Goal: Task Accomplishment & Management: Manage account settings

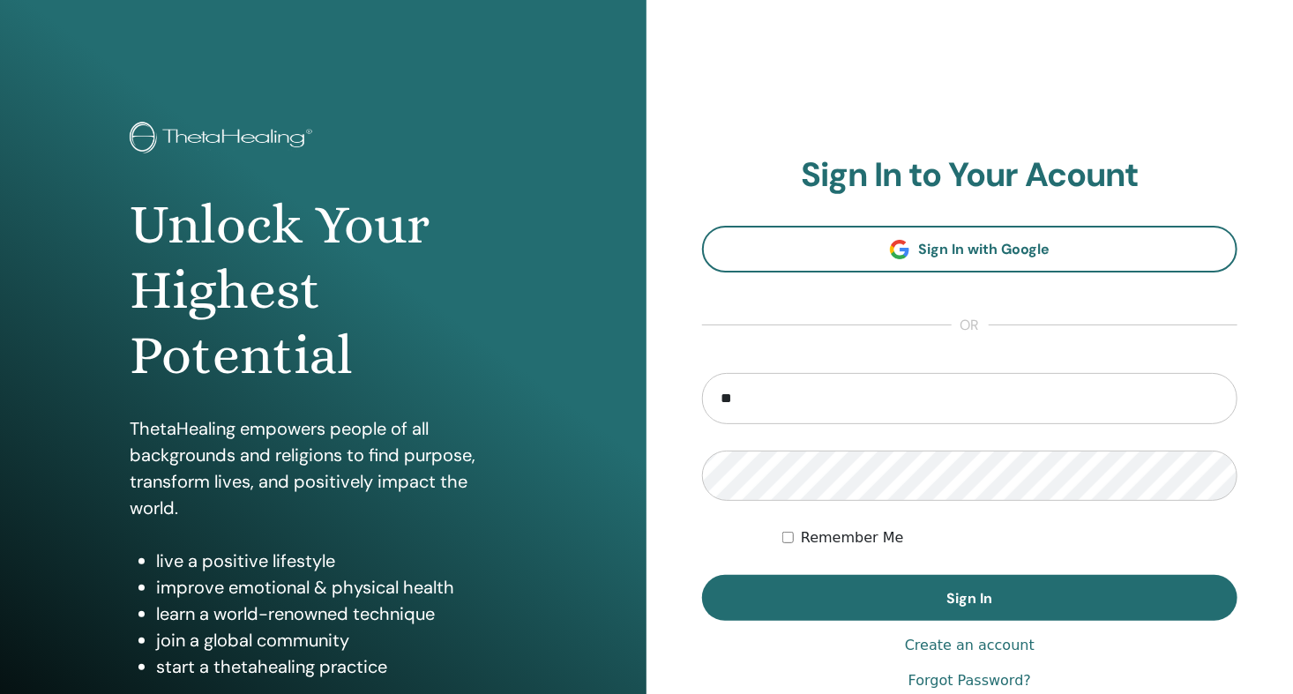
type input "**********"
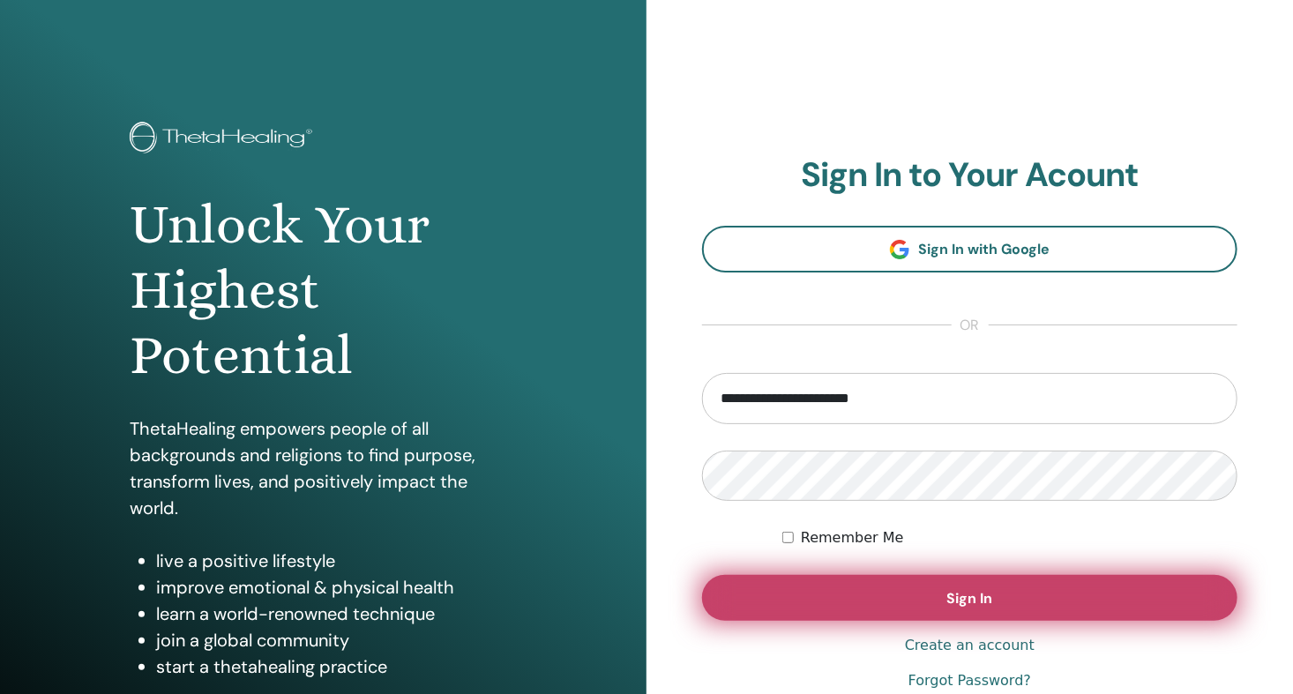
click at [957, 605] on span "Sign In" at bounding box center [970, 598] width 46 height 19
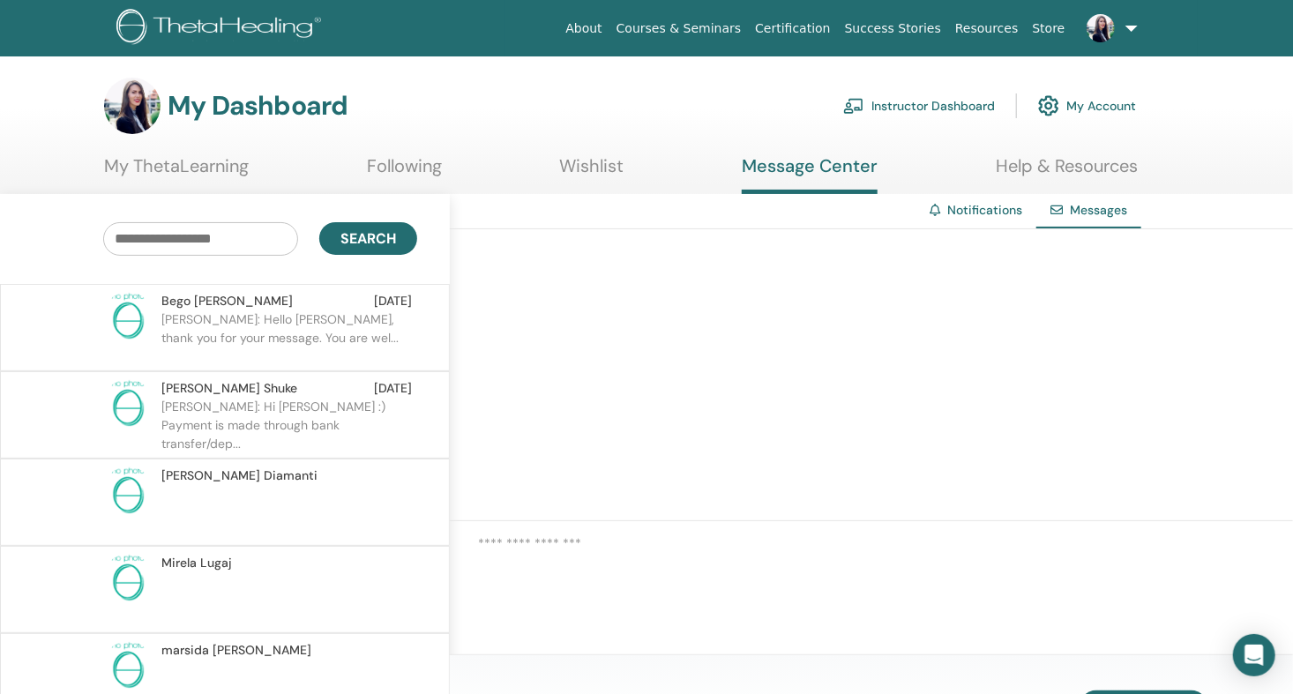
click at [316, 321] on p "ELONA: Hello Begona, thank you for your message. You are wel..." at bounding box center [289, 336] width 256 height 53
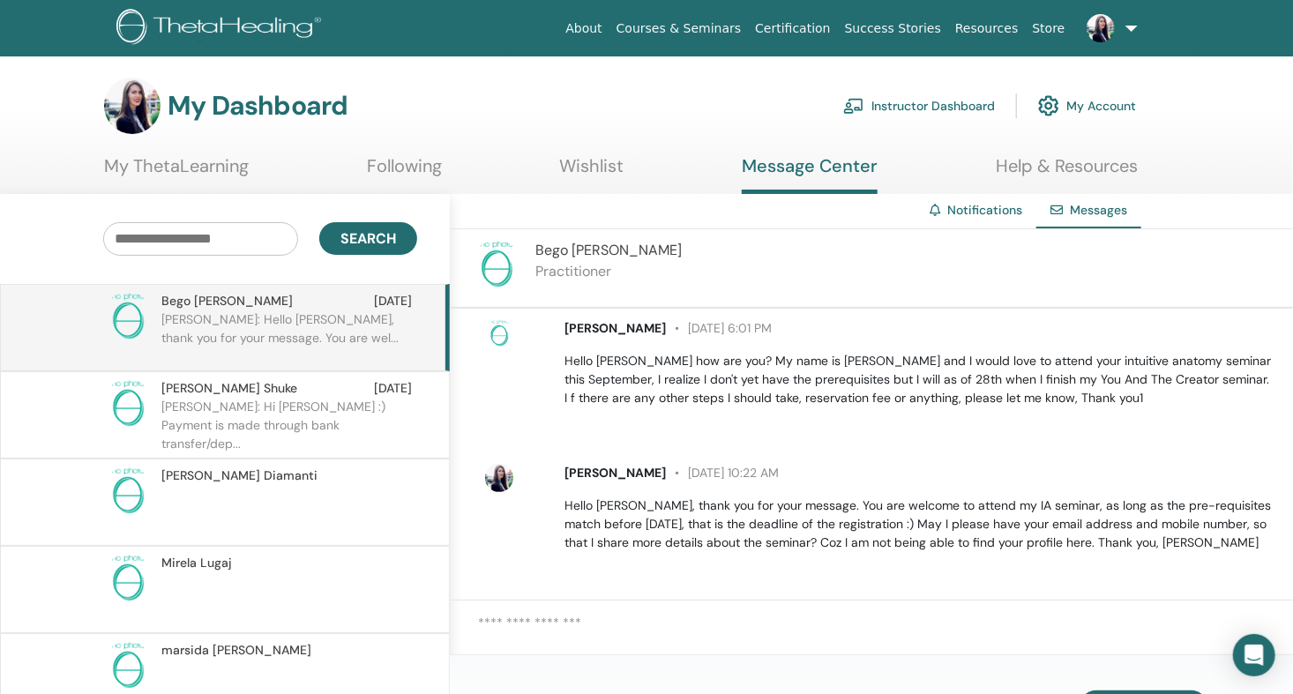
scroll to position [12, 0]
click at [292, 416] on p "ELONA: Hi Herta :) Payment is made through bank transfer/dep..." at bounding box center [289, 424] width 256 height 53
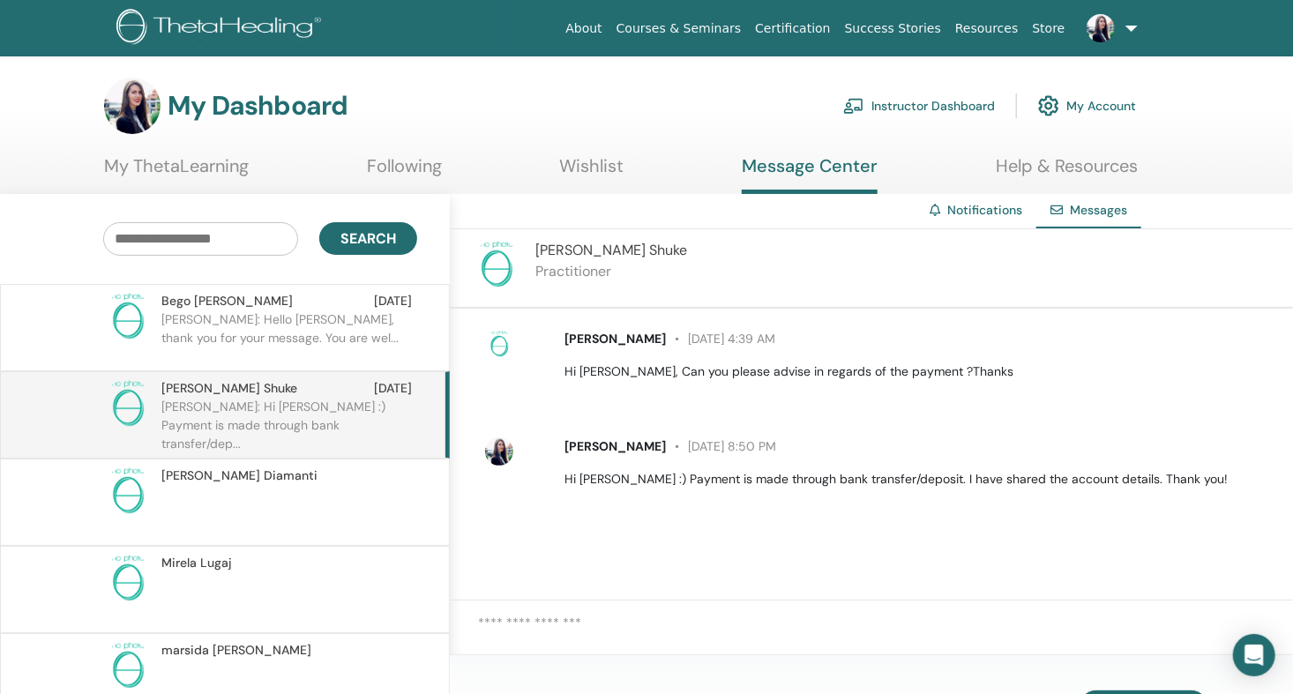
click at [280, 314] on p "ELONA: Hello Begona, thank you for your message. You are wel..." at bounding box center [289, 336] width 256 height 53
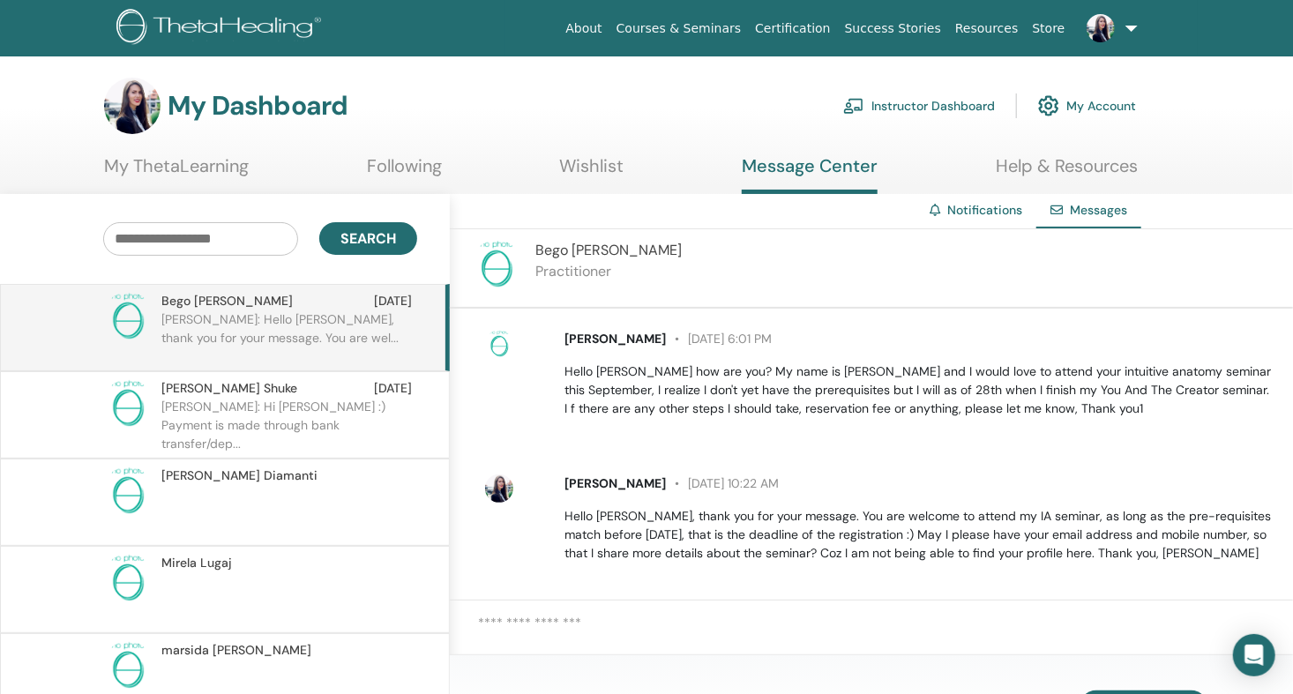
click at [929, 103] on link "Instructor Dashboard" at bounding box center [919, 105] width 152 height 39
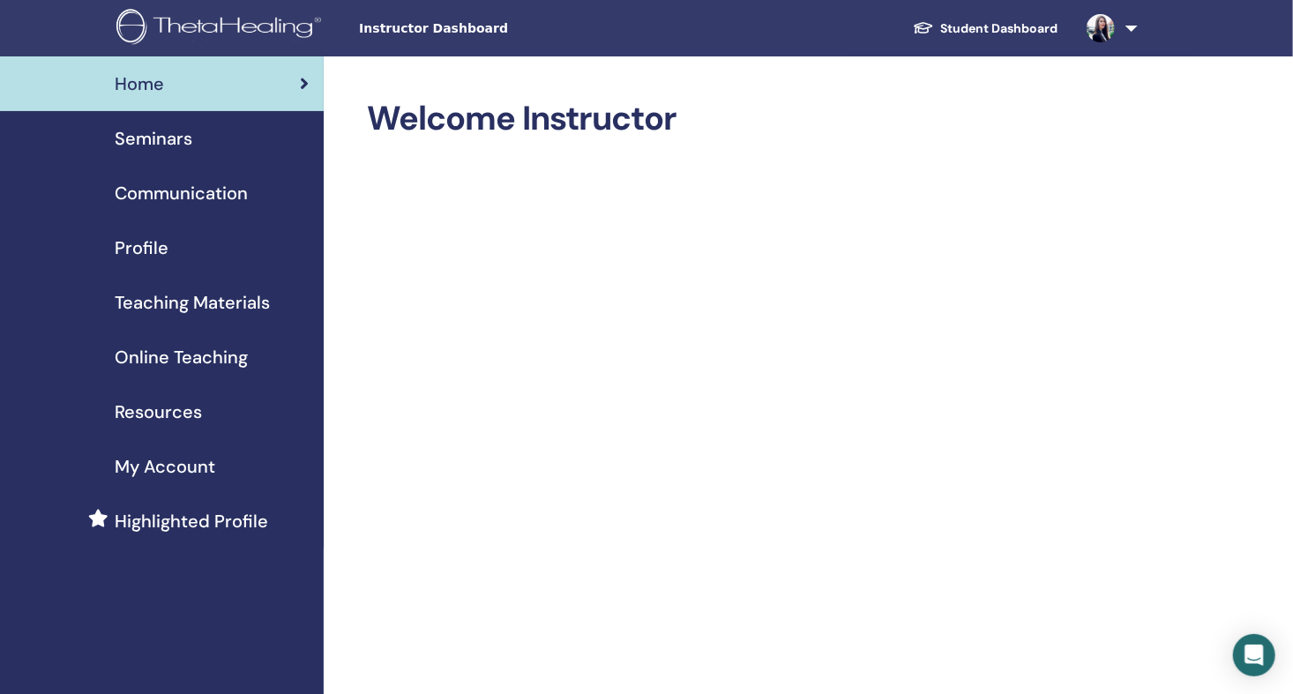
click at [148, 248] on span "Profile" at bounding box center [142, 248] width 54 height 26
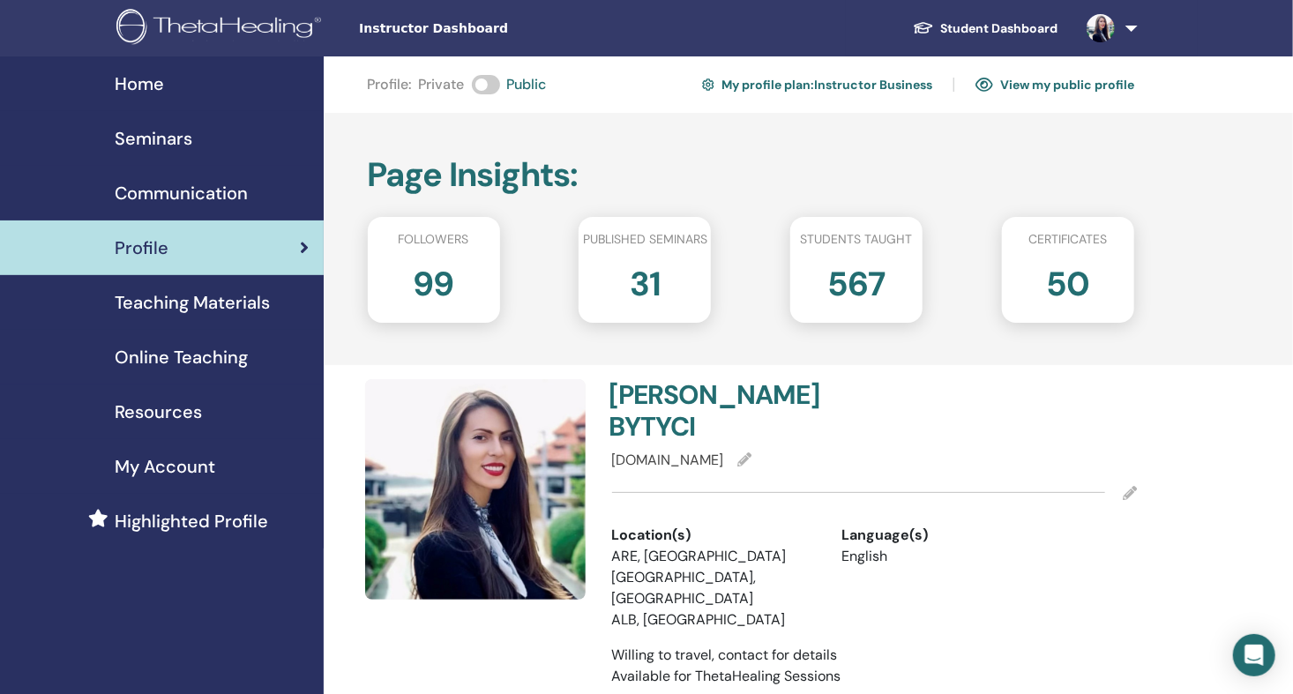
click at [160, 131] on span "Seminars" at bounding box center [154, 138] width 78 height 26
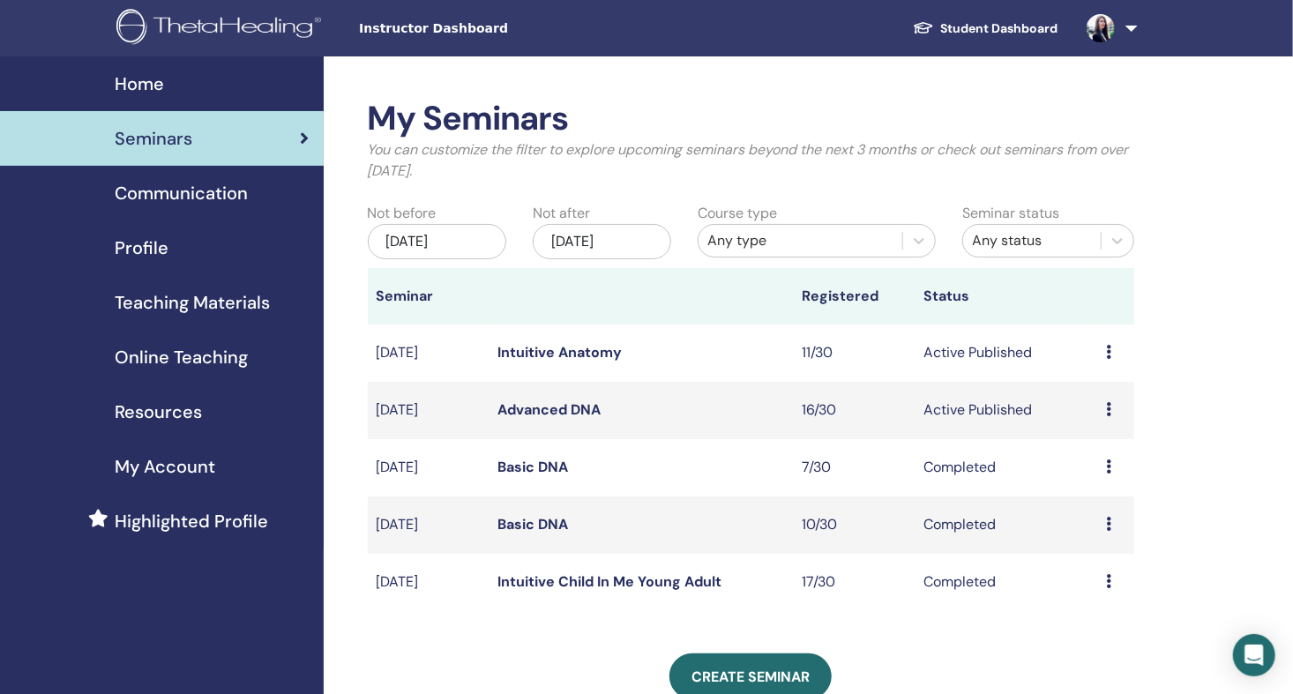
click at [586, 407] on link "Advanced DNA" at bounding box center [549, 409] width 103 height 19
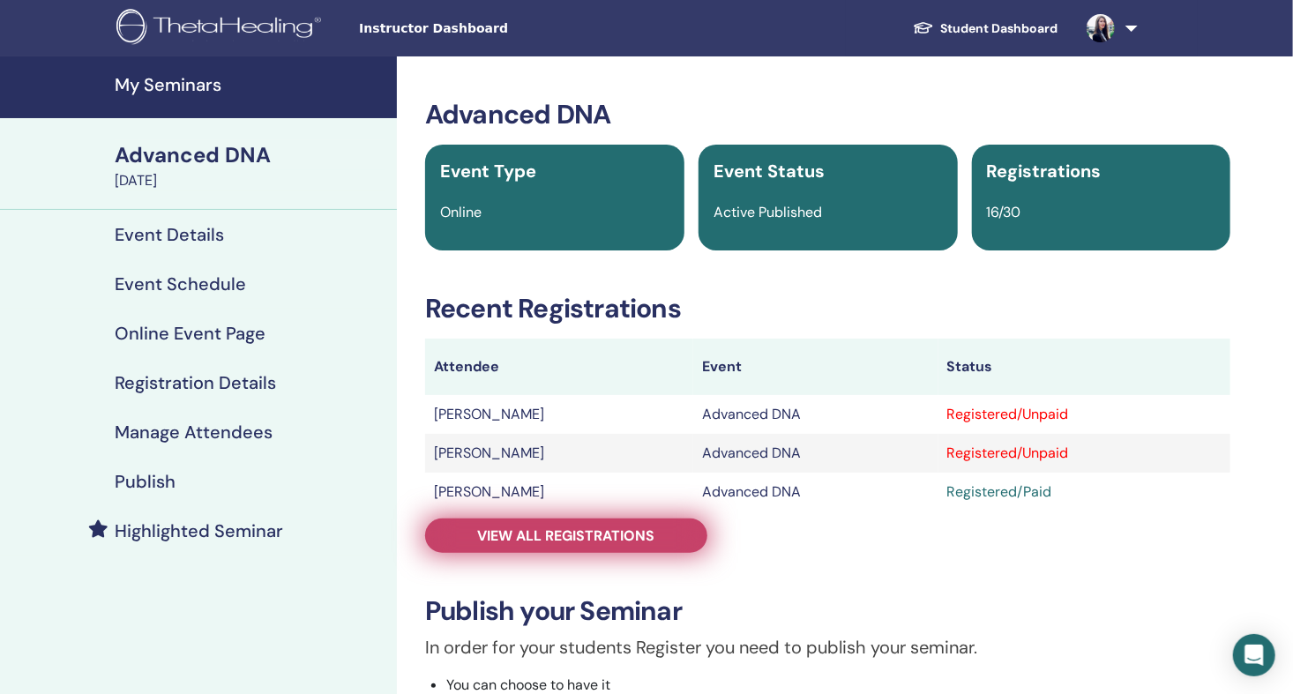
click at [624, 536] on span "View all registrations" at bounding box center [566, 535] width 177 height 19
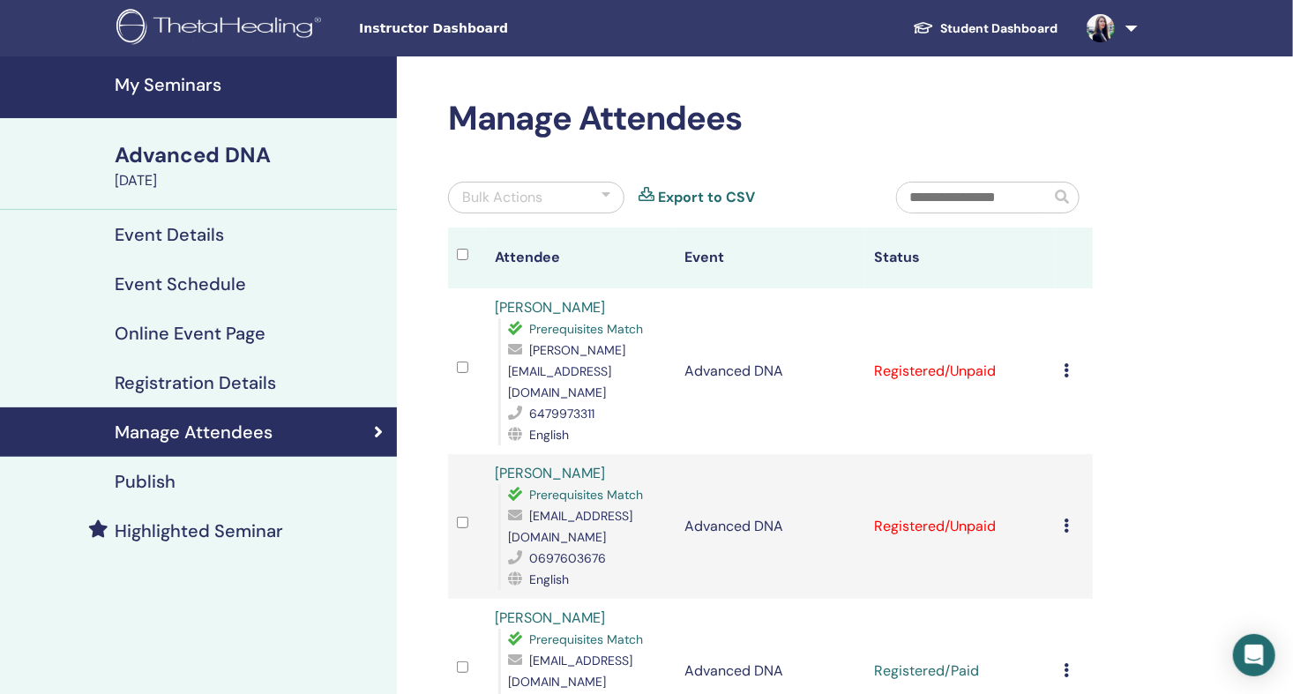
click at [1064, 363] on icon at bounding box center [1066, 370] width 5 height 14
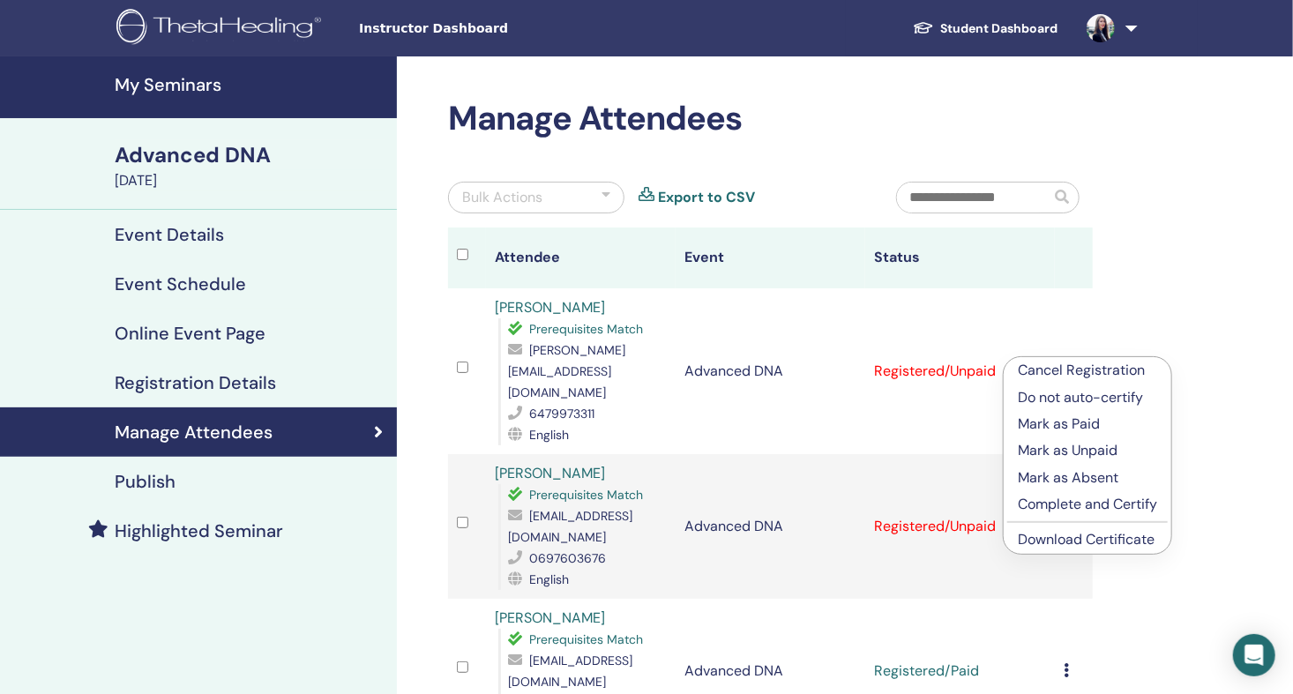
click at [1059, 421] on p "Mark as Paid" at bounding box center [1087, 424] width 139 height 21
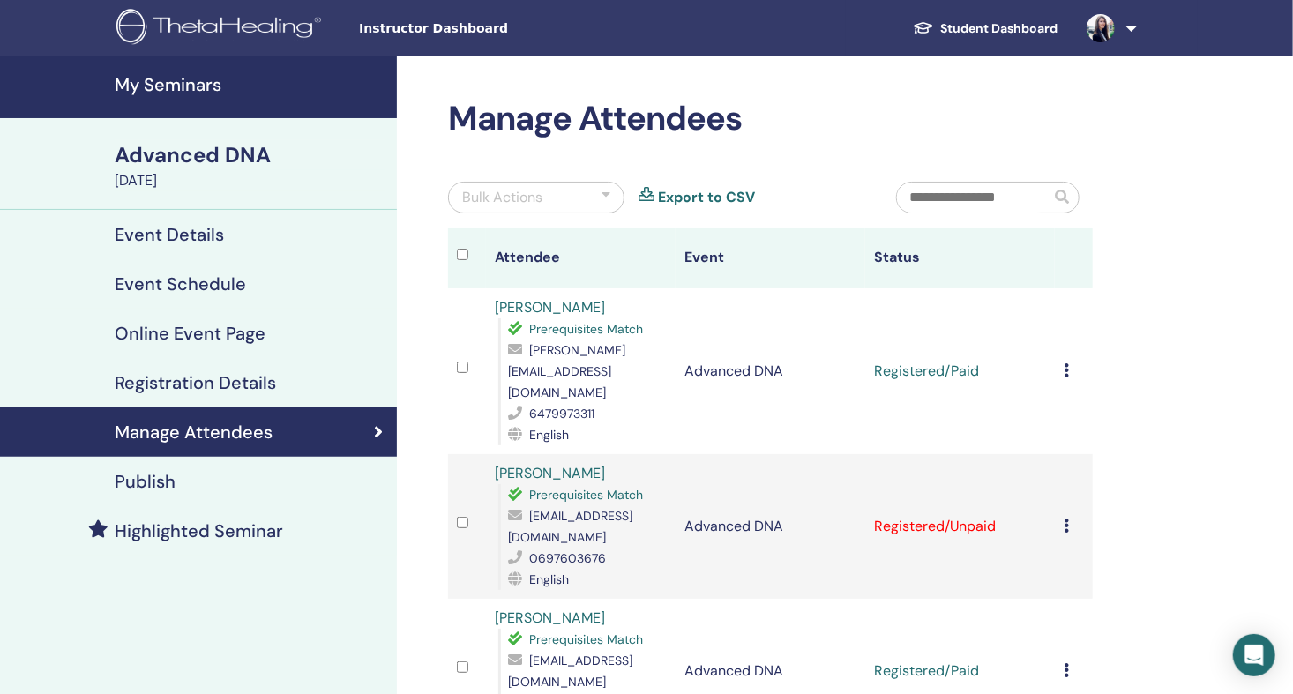
click at [1066, 519] on icon at bounding box center [1066, 526] width 5 height 14
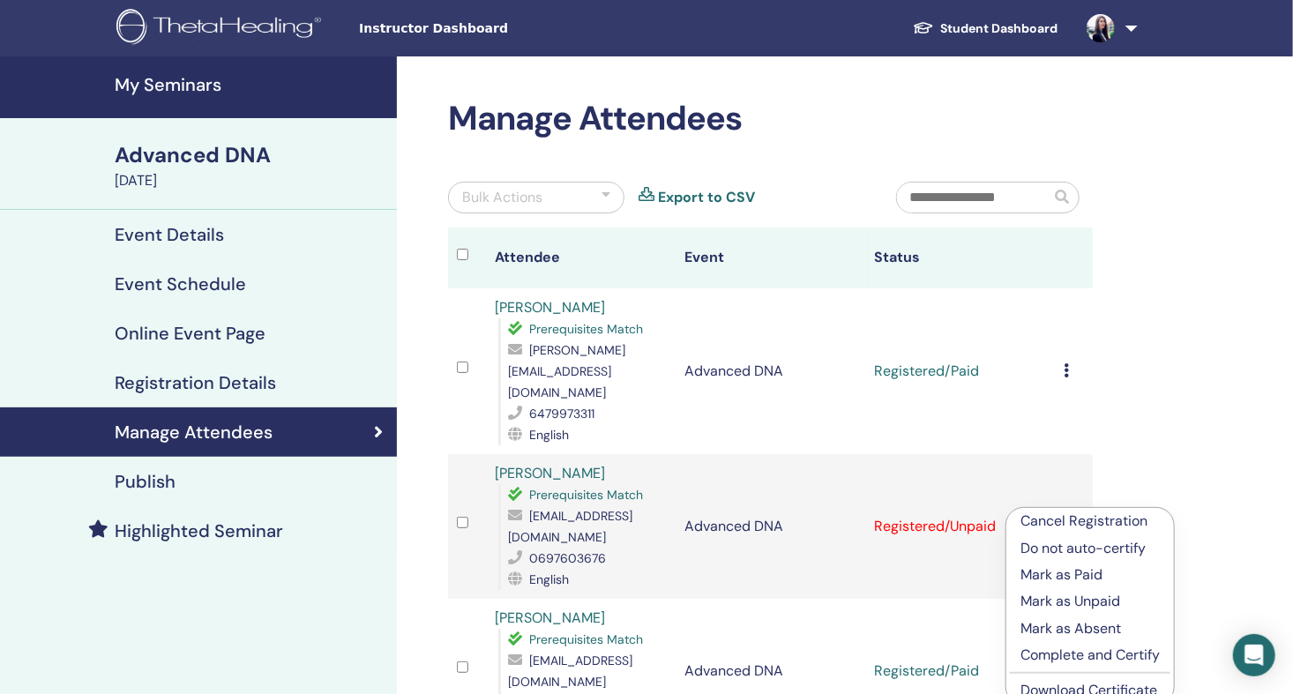
click at [1066, 572] on p "Mark as Paid" at bounding box center [1089, 574] width 139 height 21
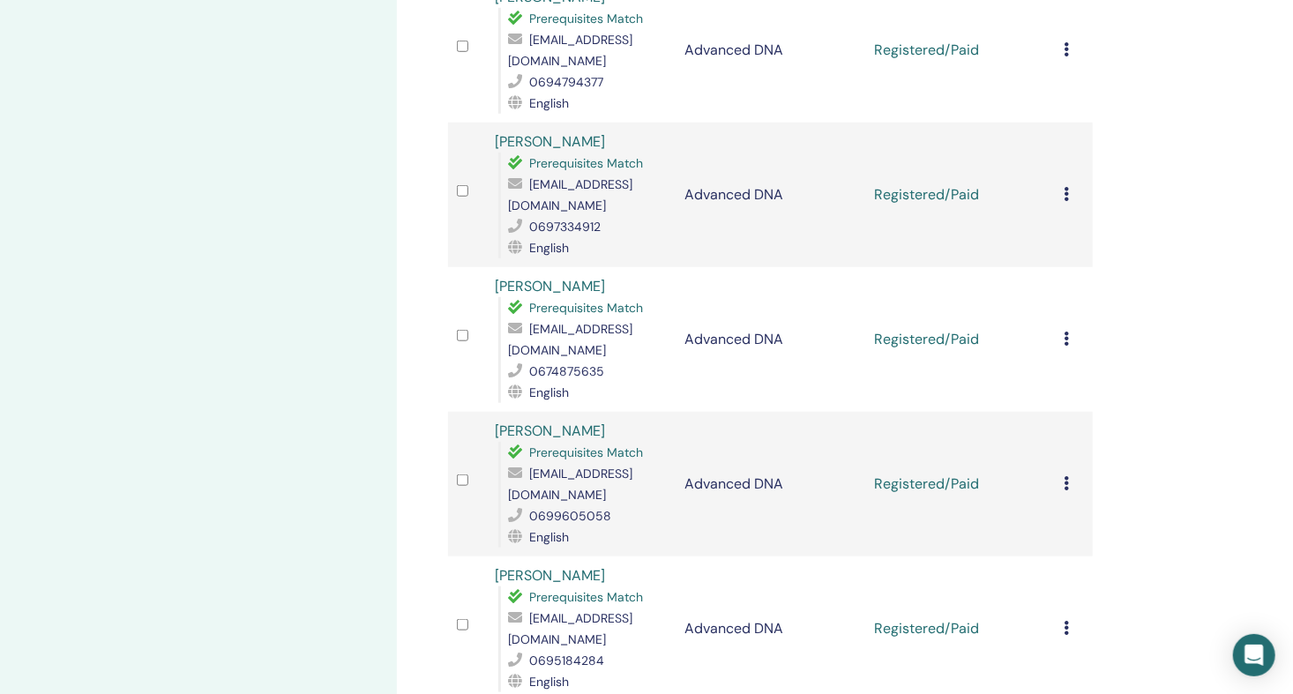
scroll to position [882, 0]
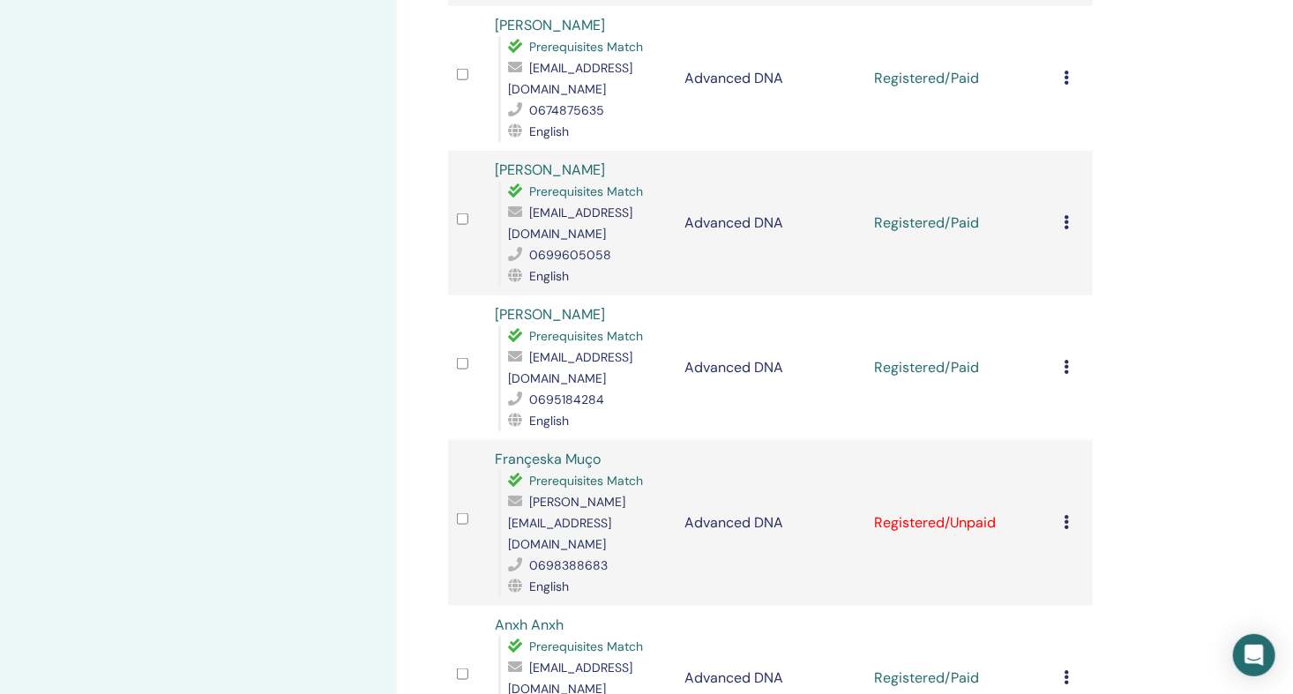
click at [1065, 512] on div "Cancel Registration Do not auto-certify Mark as Paid Mark as Unpaid Mark as Abs…" at bounding box center [1074, 522] width 20 height 21
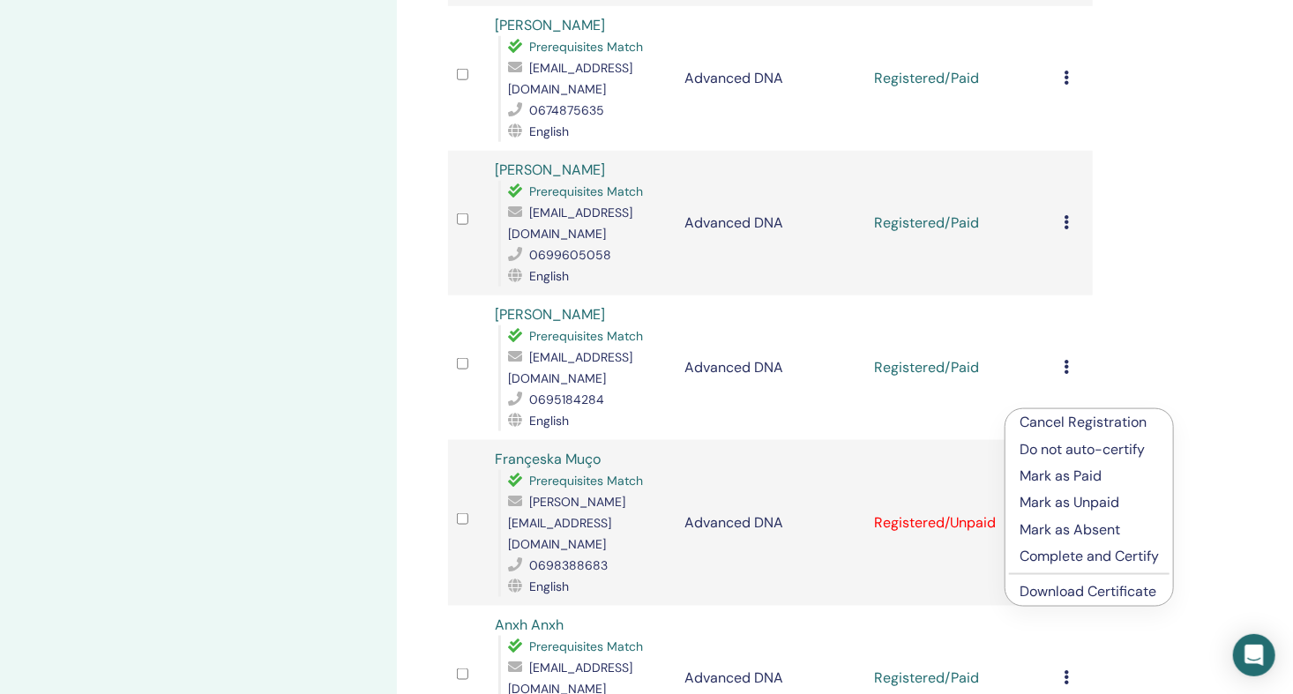
click at [1077, 475] on p "Mark as Paid" at bounding box center [1088, 476] width 139 height 21
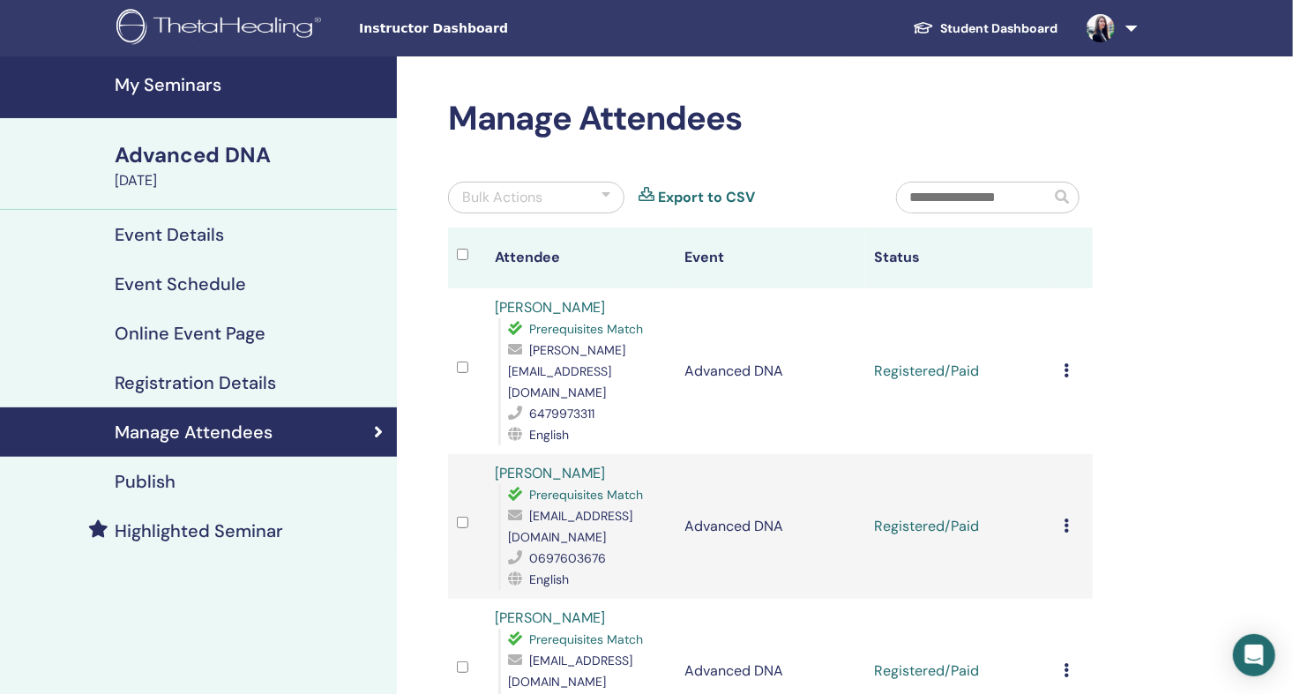
click at [228, 78] on h4 "My Seminars" at bounding box center [251, 84] width 272 height 21
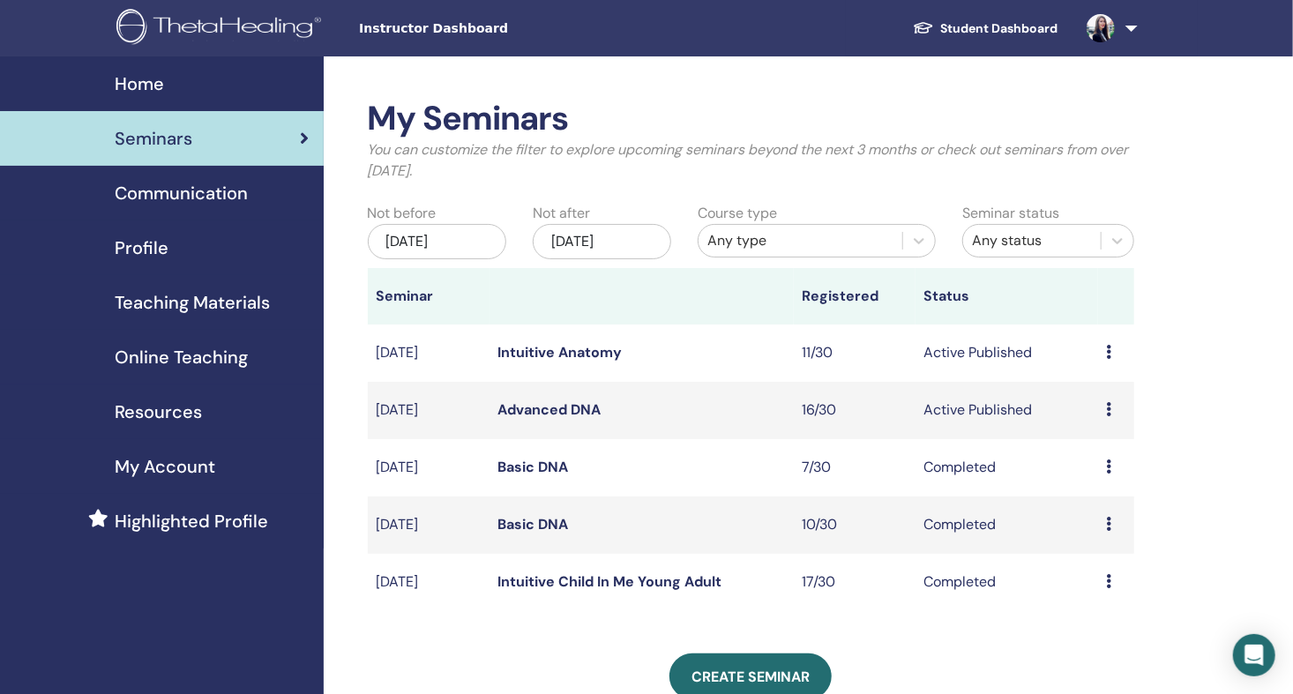
click at [593, 349] on link "Intuitive Anatomy" at bounding box center [560, 352] width 124 height 19
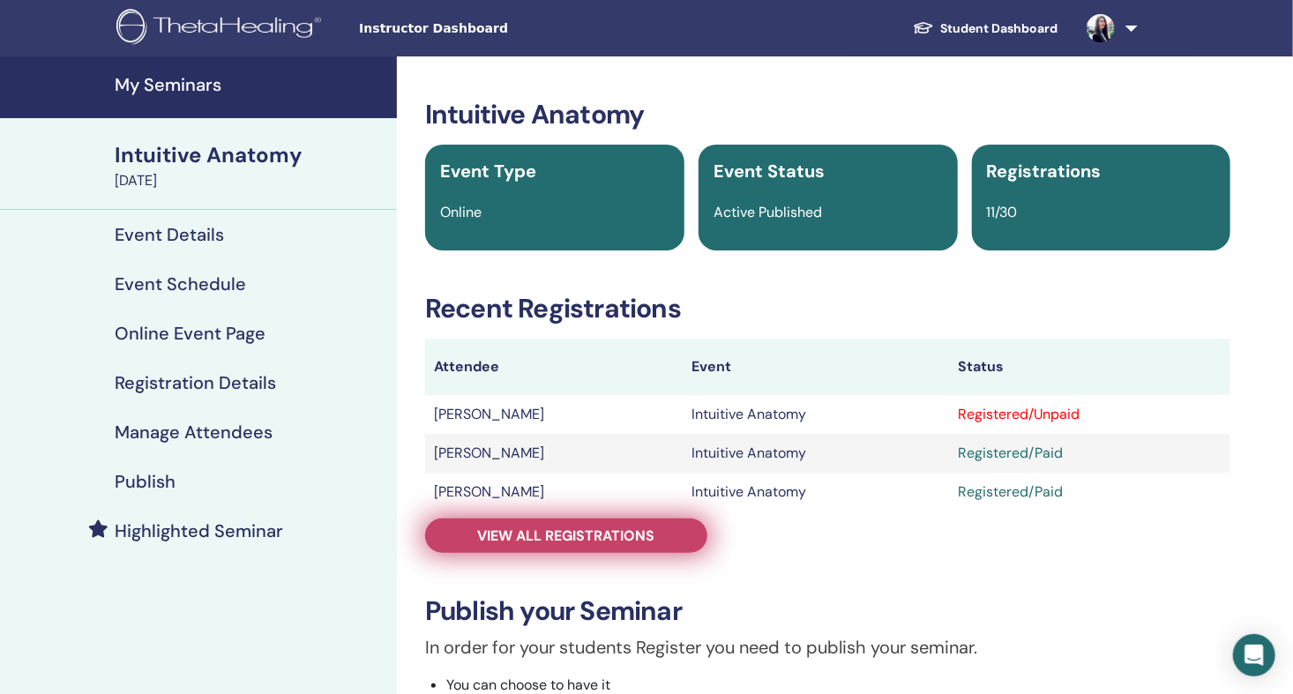
click at [625, 537] on span "View all registrations" at bounding box center [566, 535] width 177 height 19
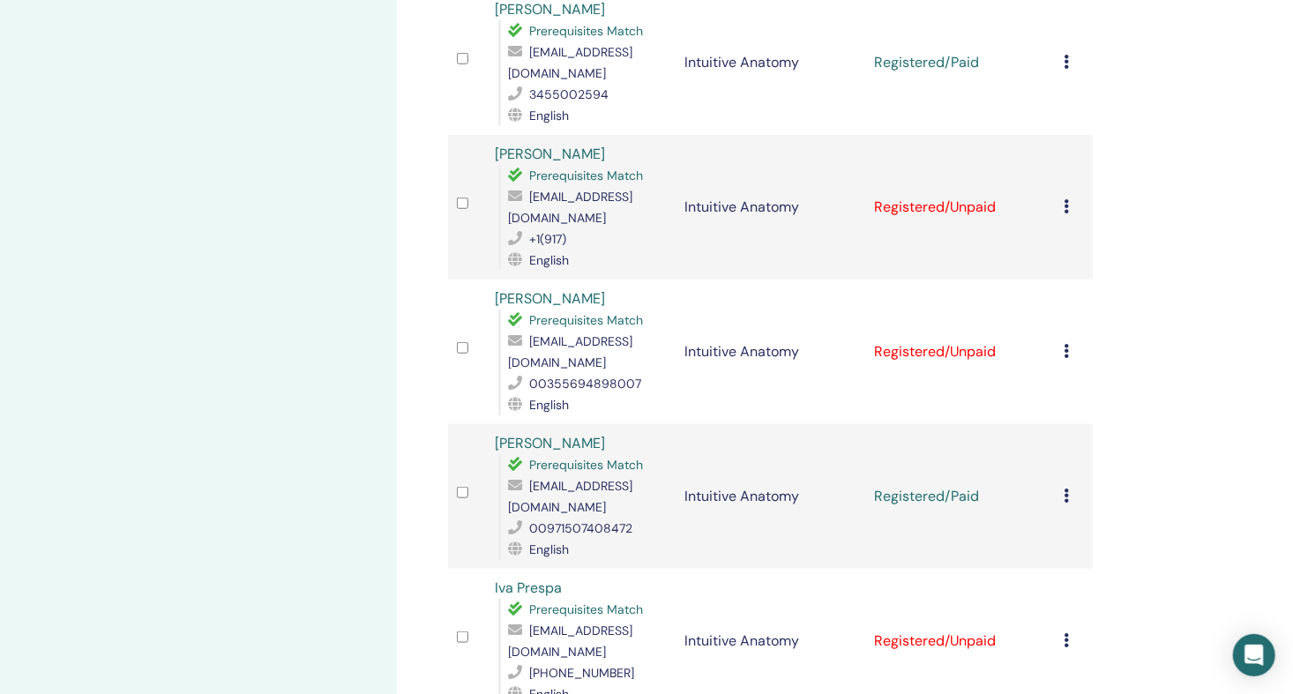
scroll to position [735, 0]
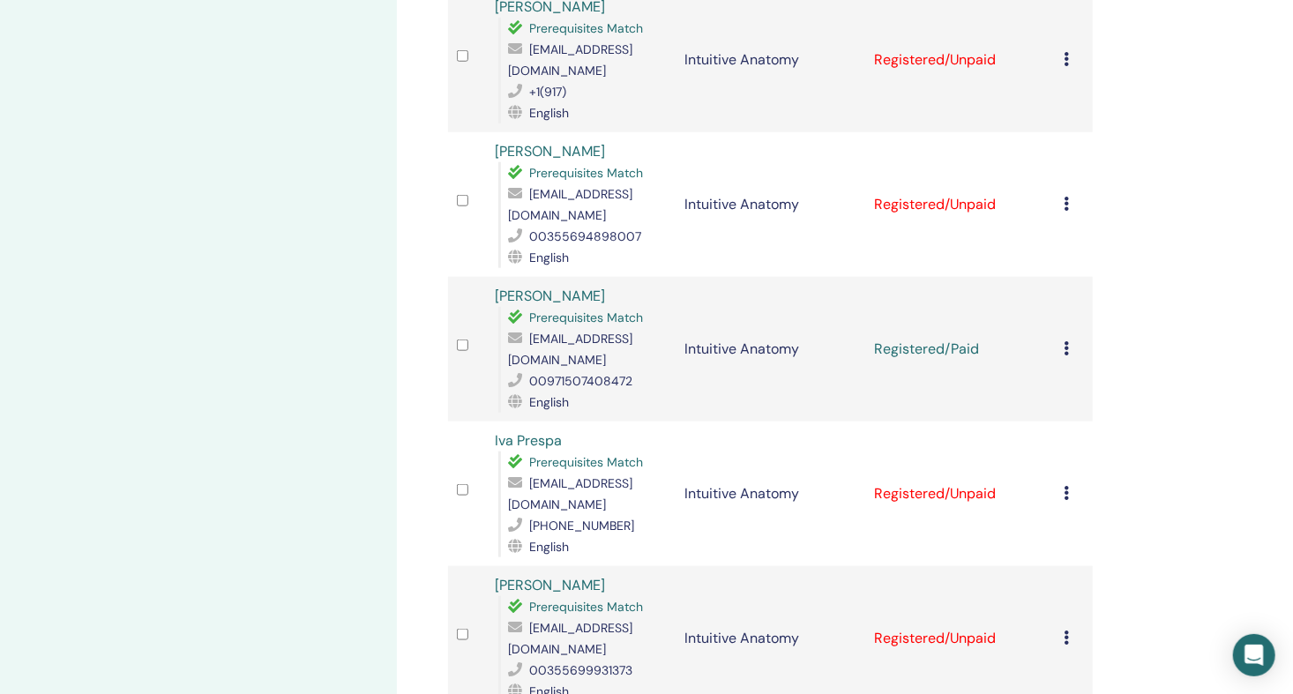
click at [1066, 197] on icon at bounding box center [1066, 204] width 5 height 14
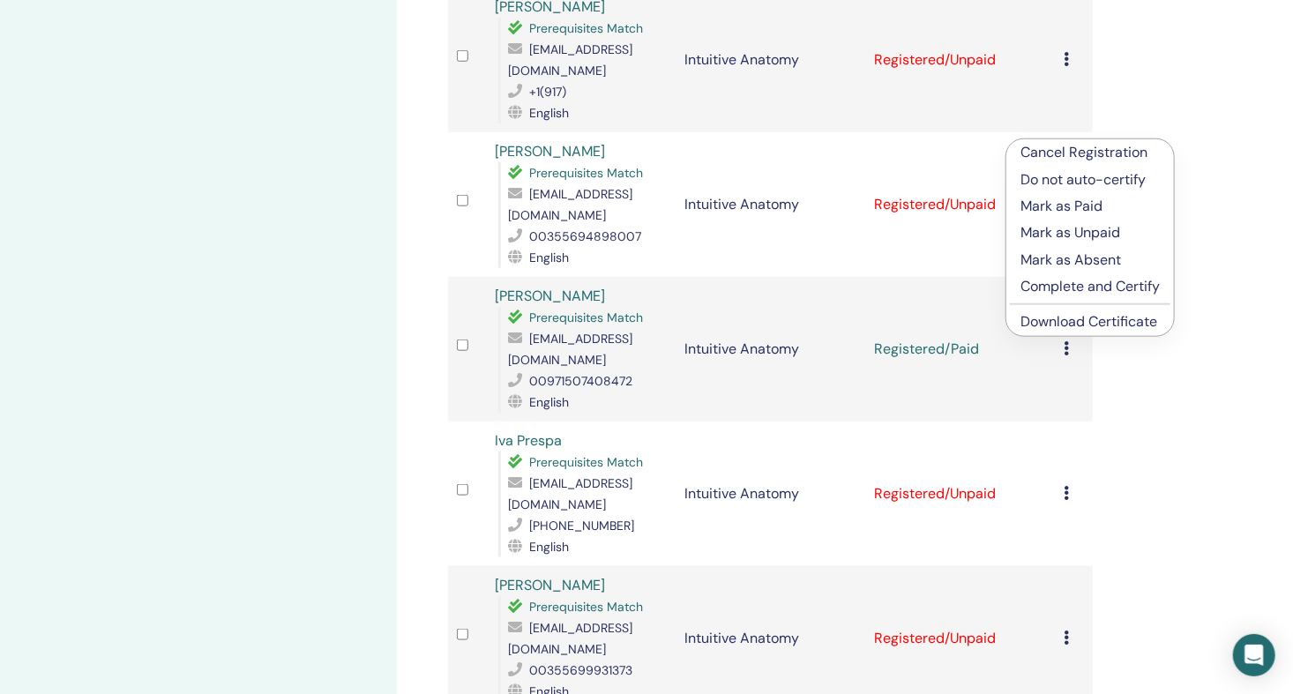
click at [1094, 206] on p "Mark as Paid" at bounding box center [1089, 206] width 139 height 21
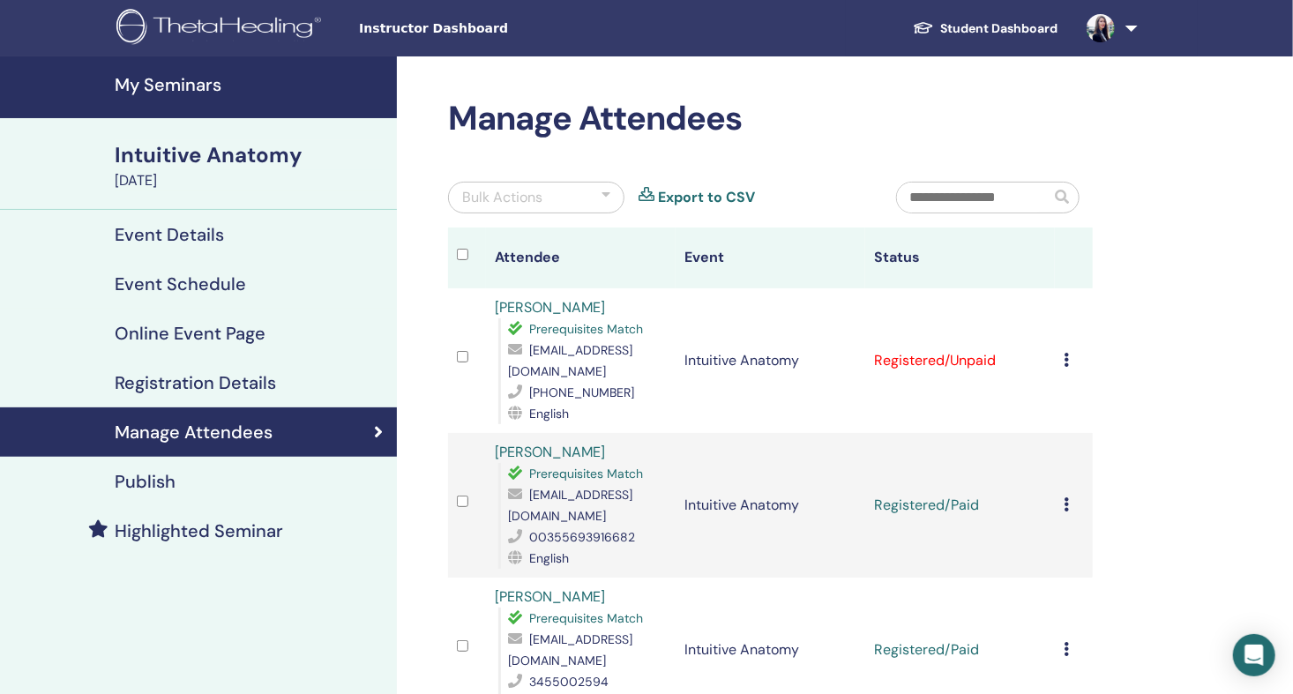
click at [191, 85] on h4 "My Seminars" at bounding box center [251, 84] width 272 height 21
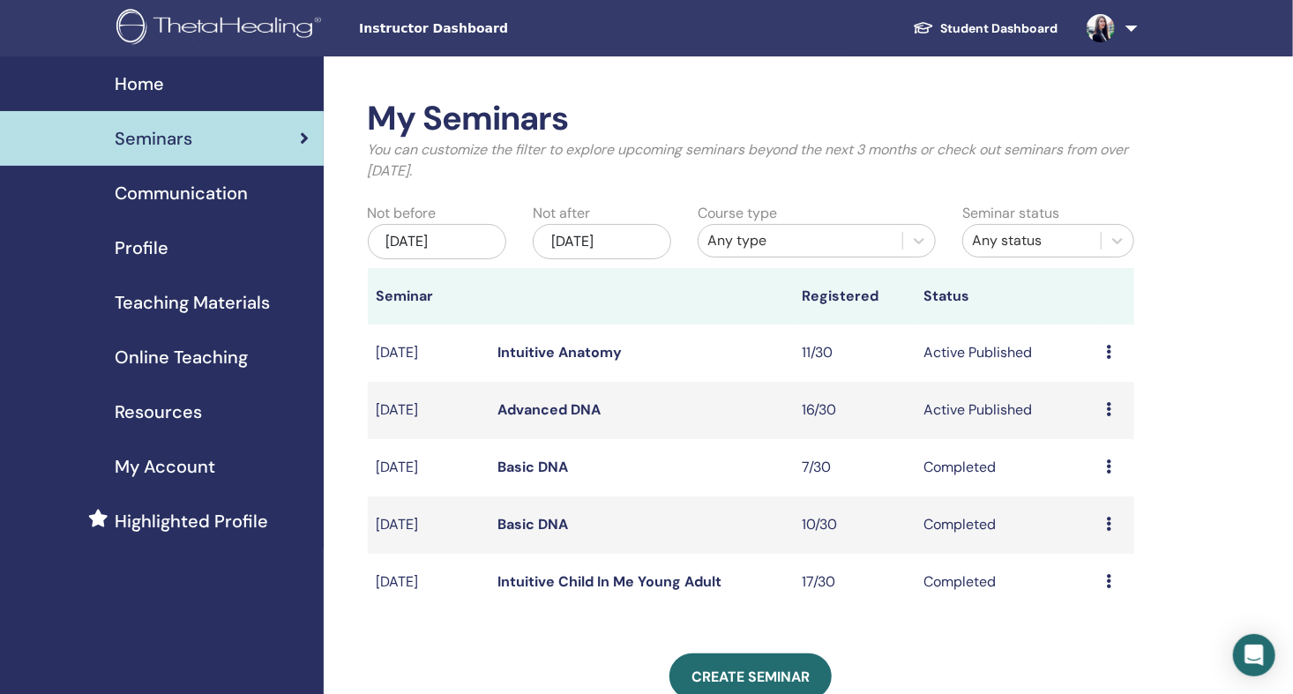
click at [145, 242] on span "Profile" at bounding box center [142, 248] width 54 height 26
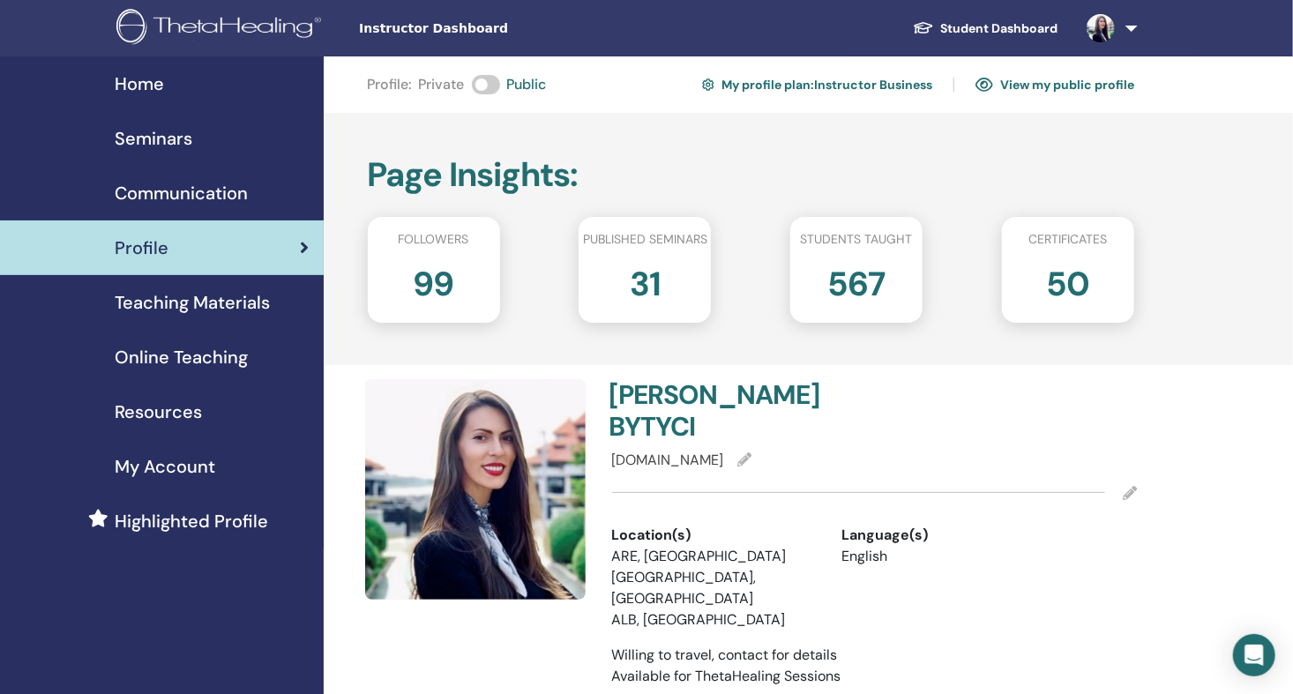
click at [1108, 19] on img at bounding box center [1100, 28] width 28 height 28
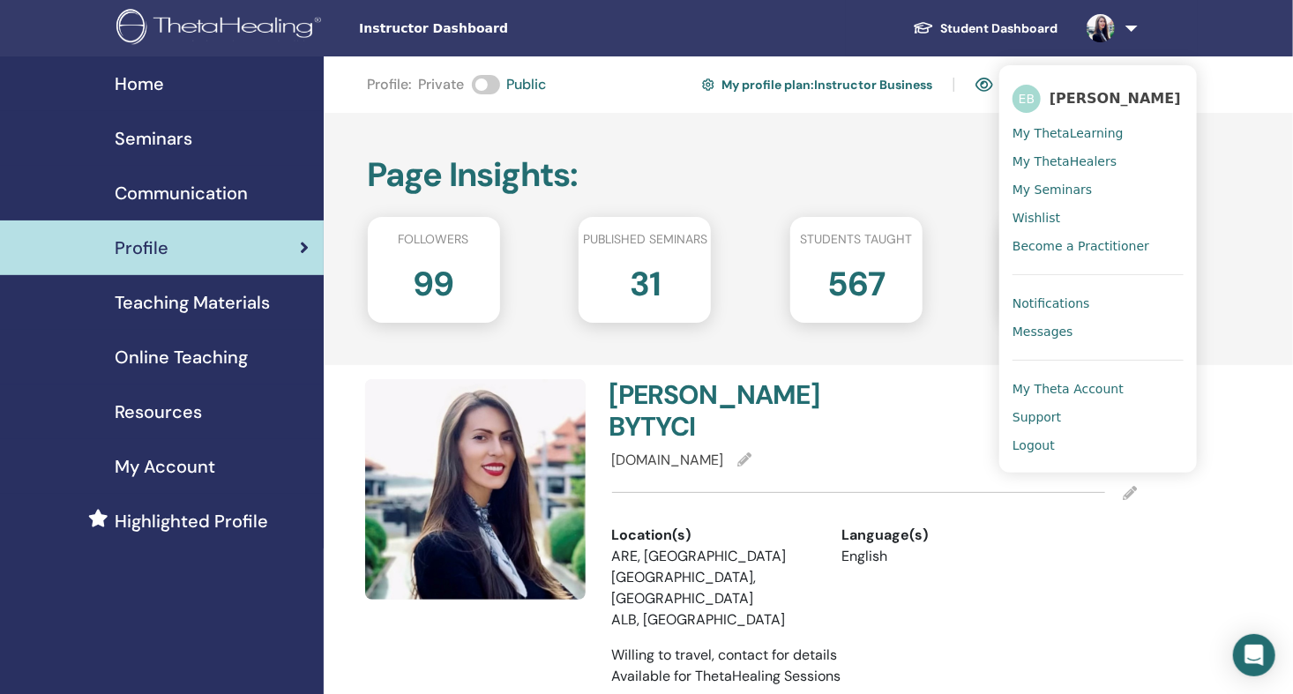
click at [1034, 442] on span "Logout" at bounding box center [1033, 445] width 42 height 16
